Goal: Navigation & Orientation: Find specific page/section

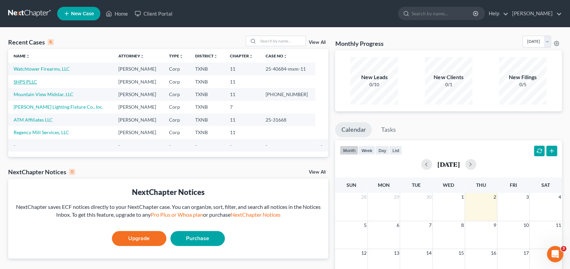
click at [21, 82] on link "SHPS PLLC" at bounding box center [25, 82] width 23 height 6
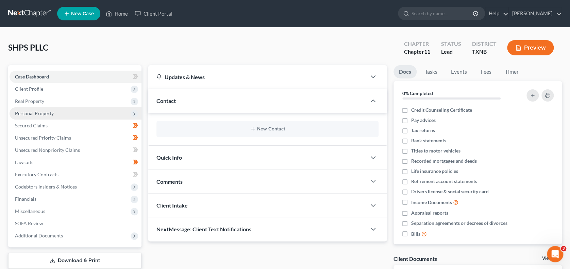
click at [56, 111] on span "Personal Property" at bounding box center [76, 114] width 132 height 12
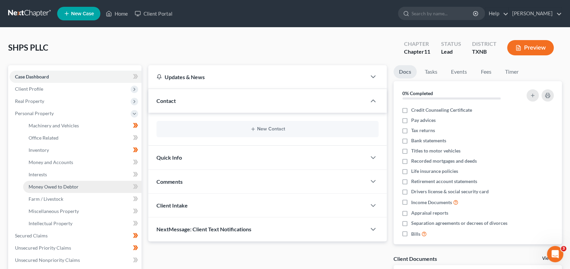
click at [45, 186] on span "Money Owed to Debtor" at bounding box center [54, 187] width 50 height 6
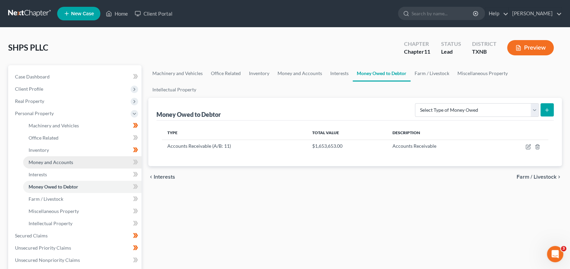
click at [43, 164] on span "Money and Accounts" at bounding box center [51, 163] width 45 height 6
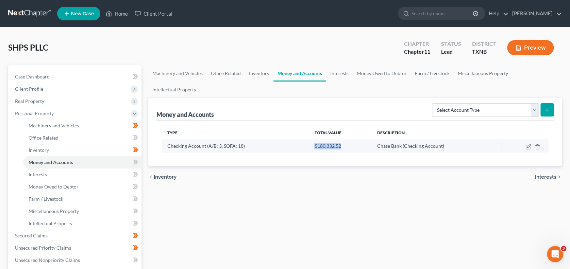
drag, startPoint x: 343, startPoint y: 130, endPoint x: 311, endPoint y: 130, distance: 32.0
click at [311, 140] on td "$180,332.52" at bounding box center [340, 146] width 63 height 13
copy span "$180,332.52"
